Goal: Task Accomplishment & Management: Manage account settings

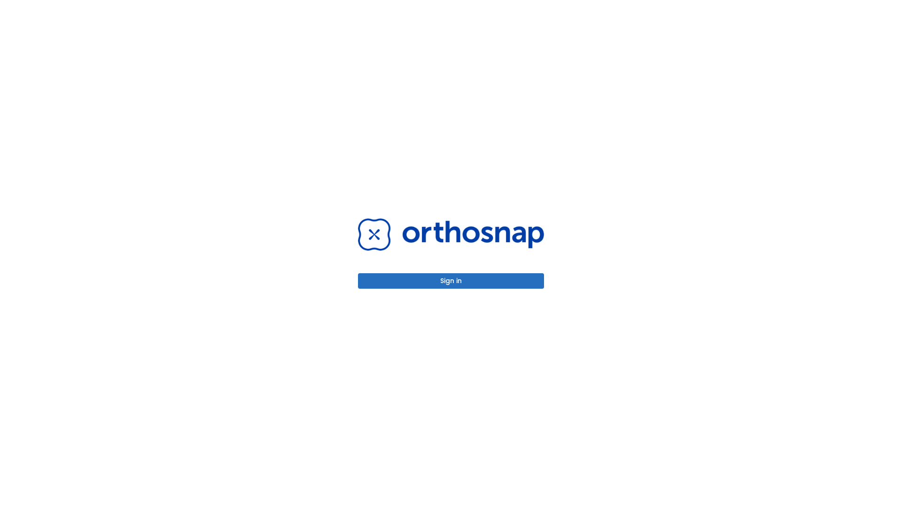
click at [451, 281] on button "Sign in" at bounding box center [451, 280] width 186 height 15
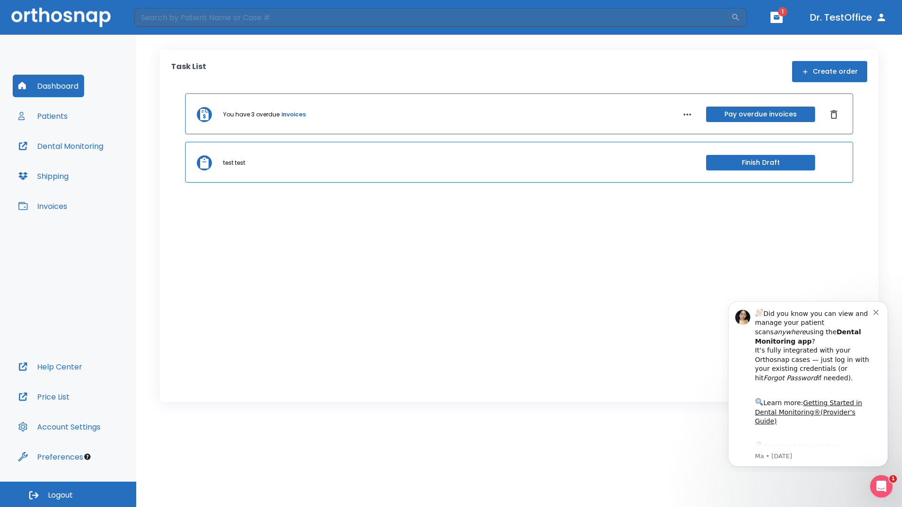
click at [68, 495] on span "Logout" at bounding box center [60, 495] width 25 height 10
